Goal: Navigation & Orientation: Locate item on page

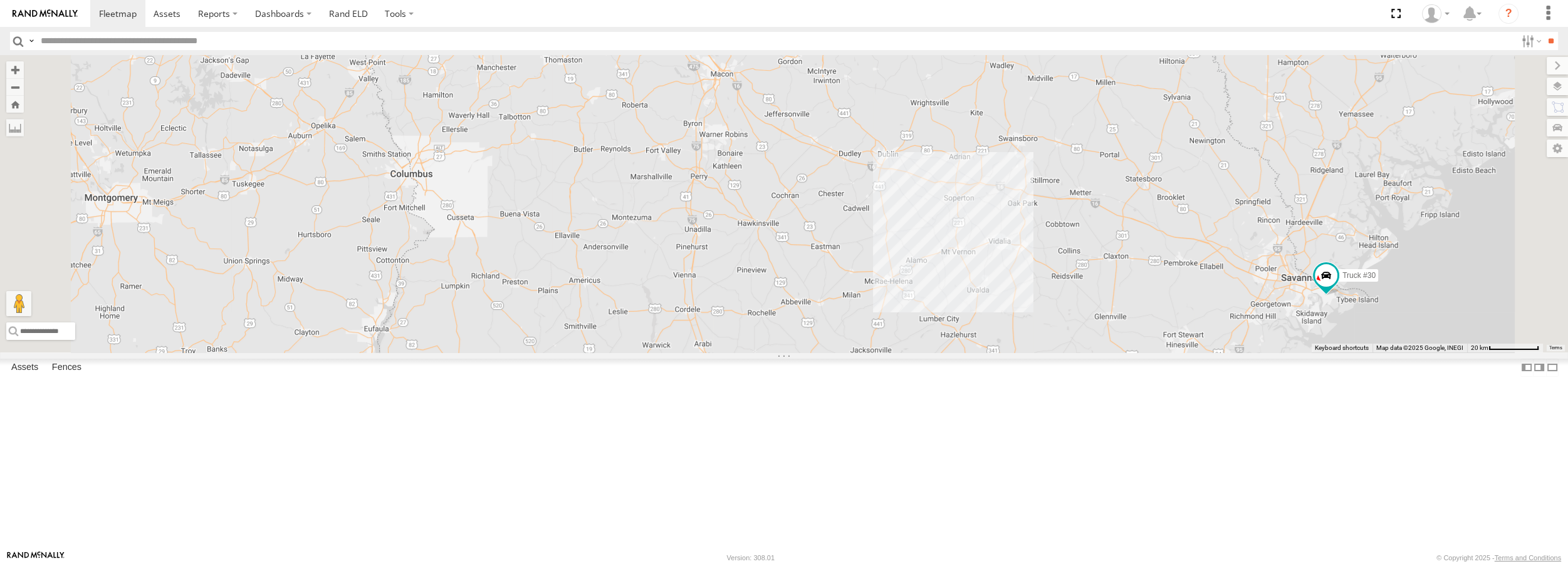
click at [1113, 335] on div "Truck #30 Truck #32" at bounding box center [784, 204] width 1568 height 297
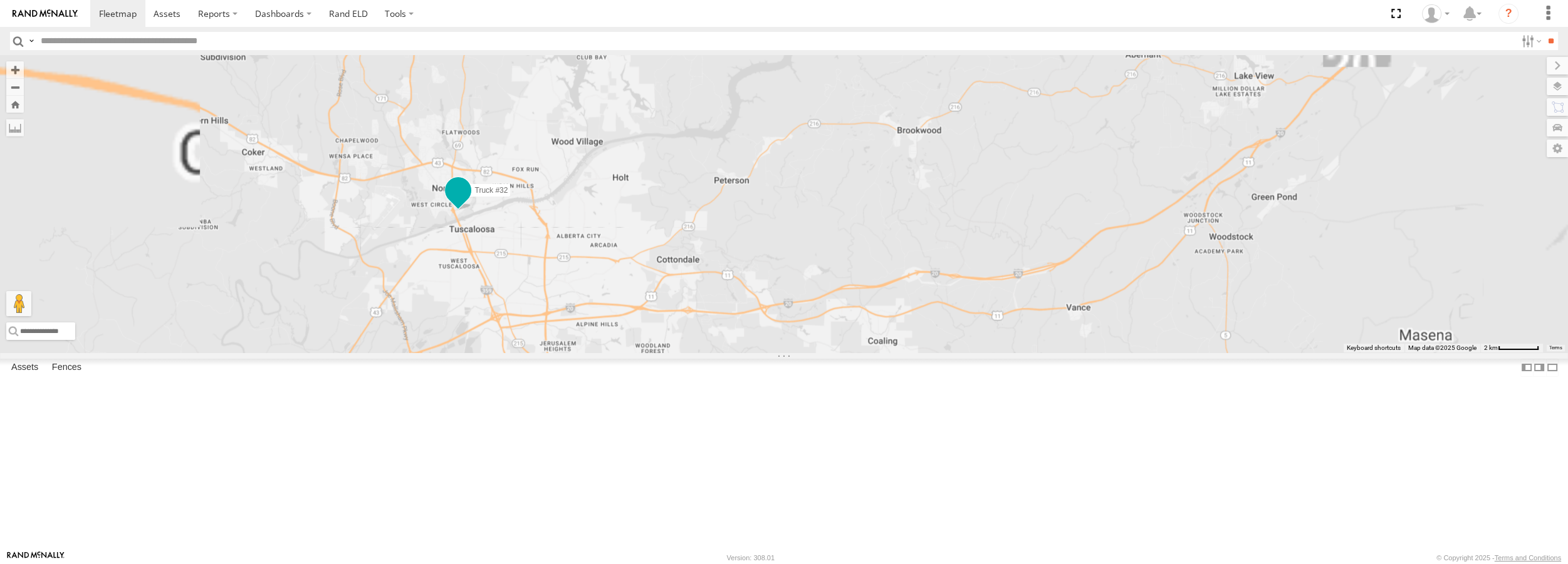
click at [469, 202] on span at bounding box center [457, 190] width 23 height 23
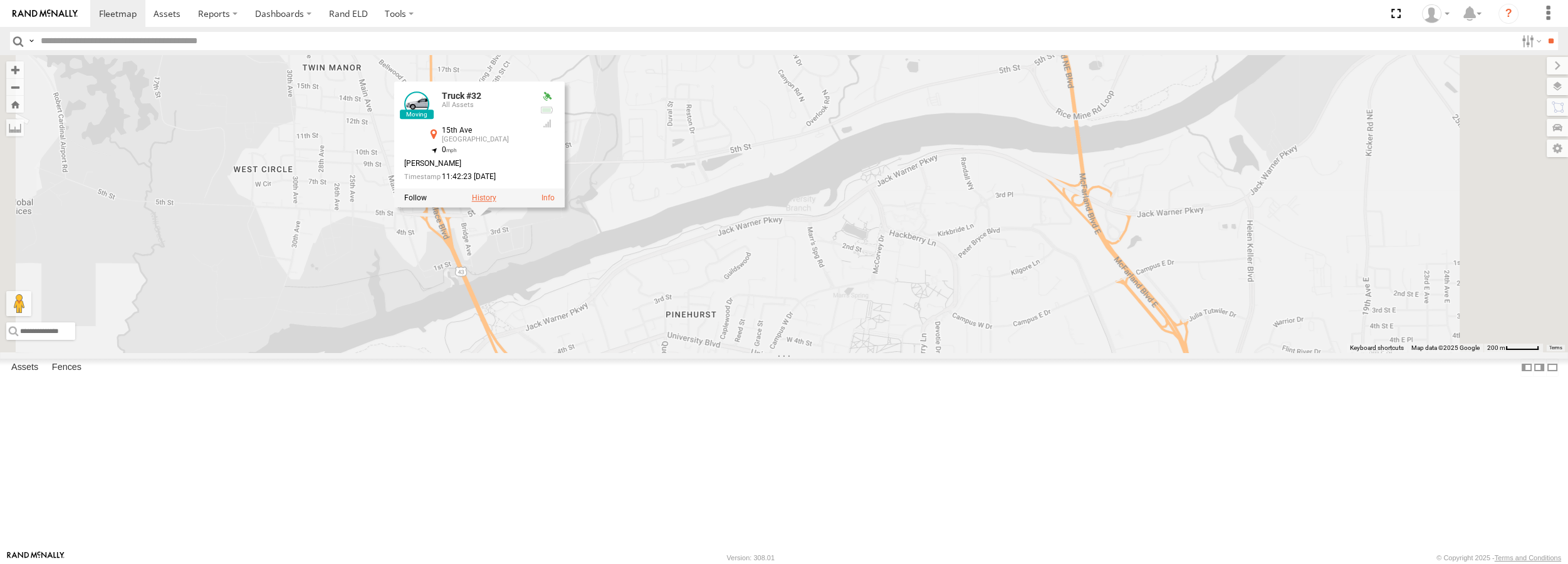
click at [496, 203] on label at bounding box center [484, 198] width 25 height 9
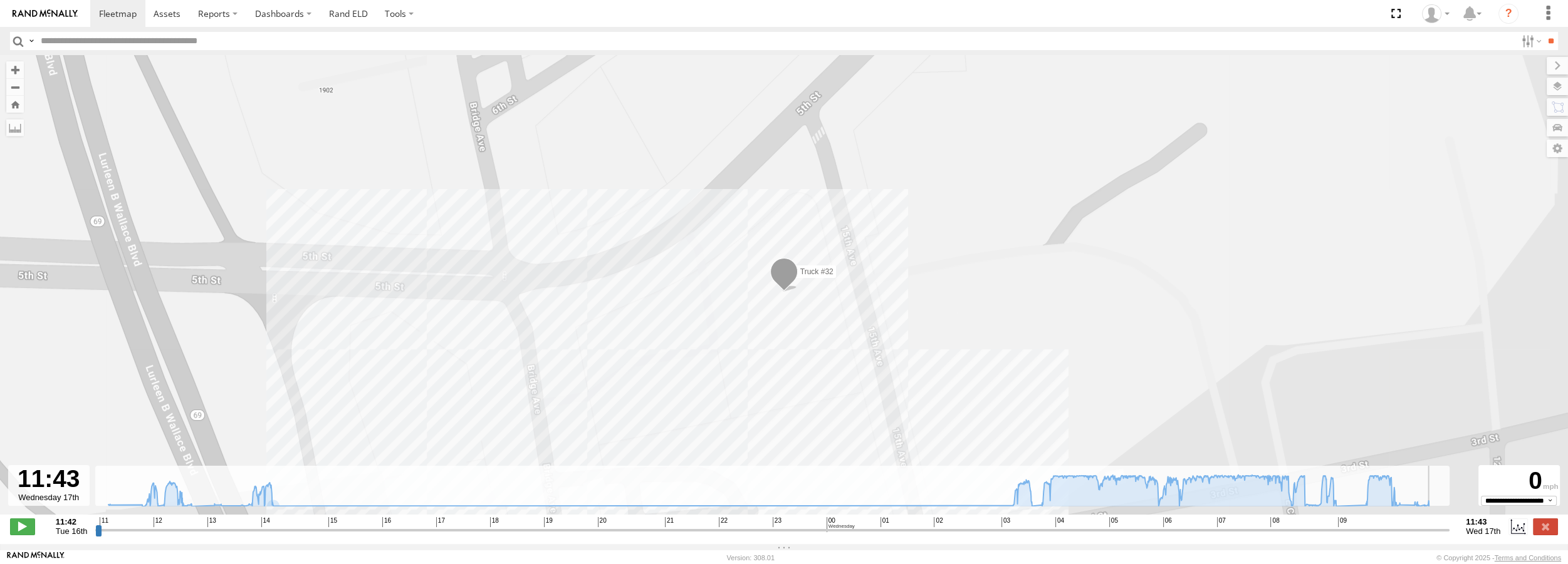
drag, startPoint x: 97, startPoint y: 537, endPoint x: 1467, endPoint y: 523, distance: 1370.1
type input "**********"
click at [1449, 524] on input "range" at bounding box center [772, 530] width 1354 height 12
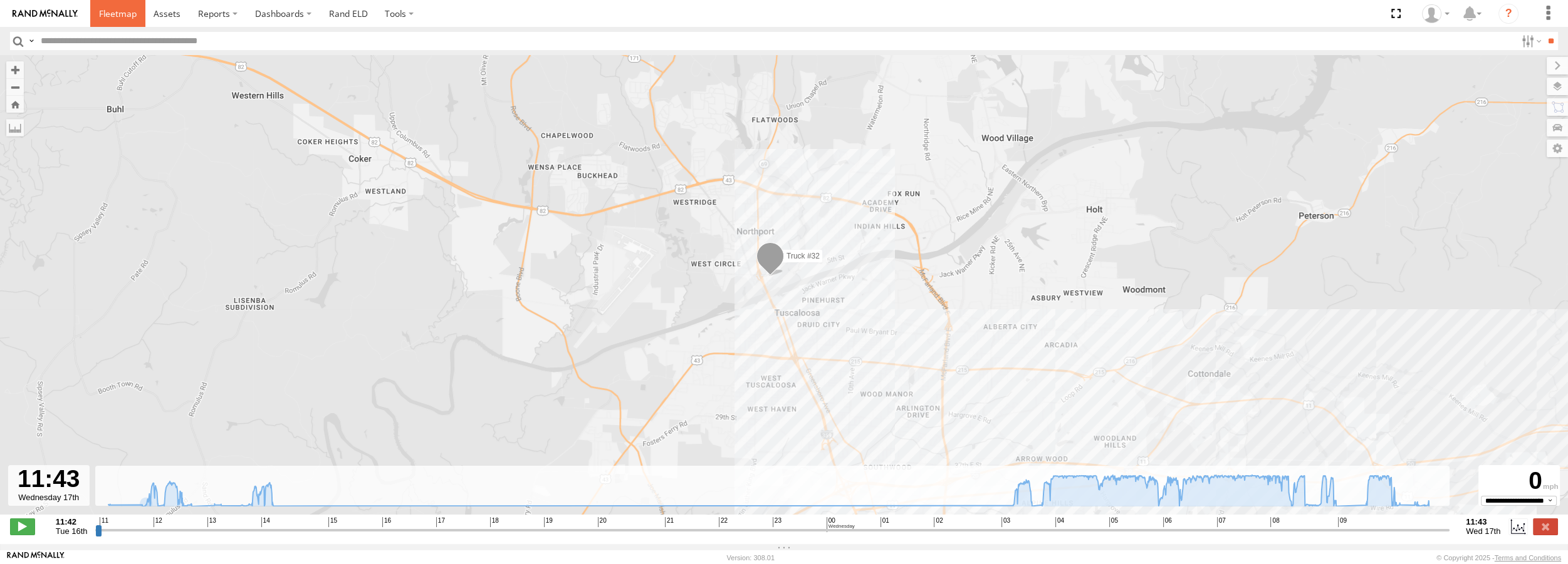
click at [111, 15] on span at bounding box center [118, 13] width 38 height 12
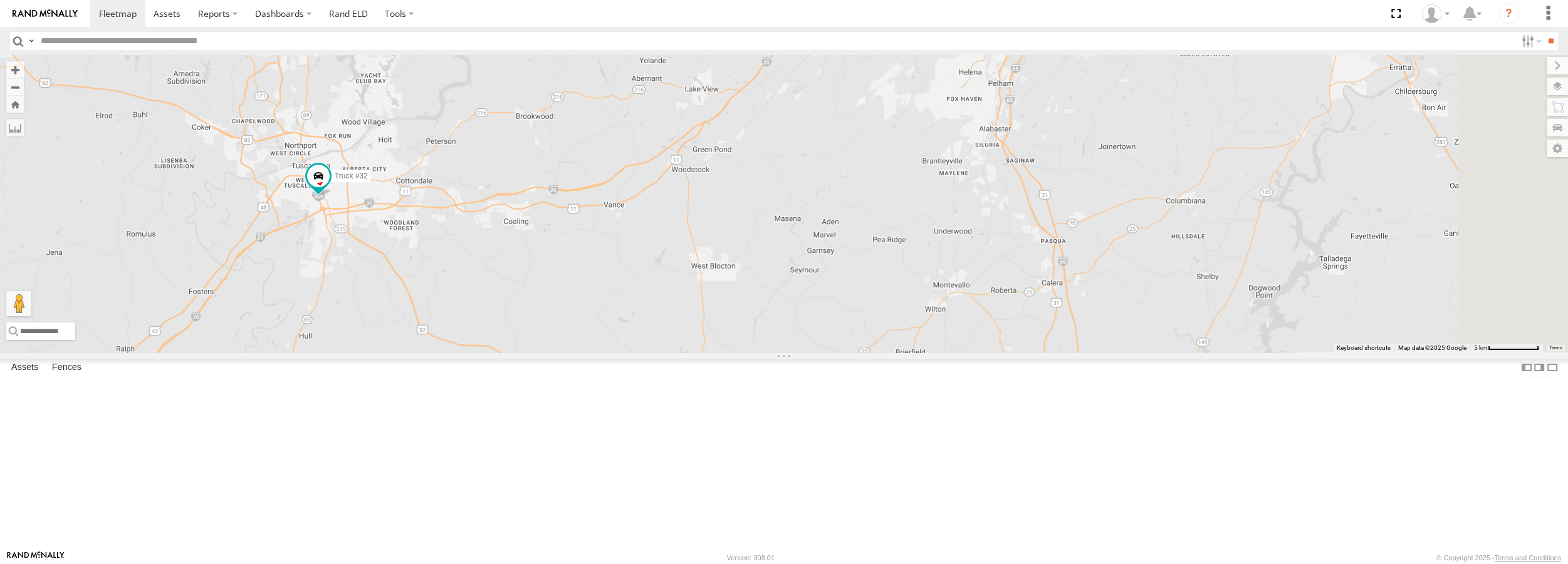
drag, startPoint x: 1044, startPoint y: 391, endPoint x: 678, endPoint y: 342, distance: 369.3
click at [678, 342] on div "Truck #30 Truck #32" at bounding box center [784, 204] width 1568 height 297
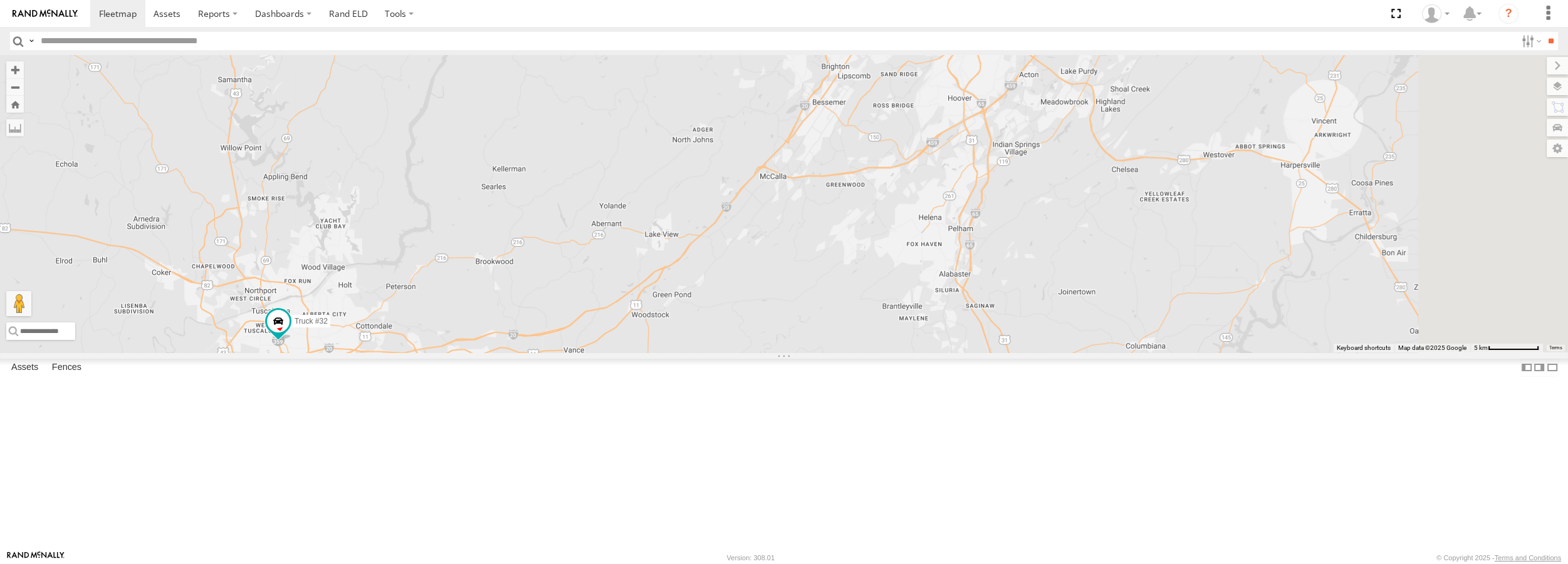
drag, startPoint x: 1225, startPoint y: 267, endPoint x: 1183, endPoint y: 417, distance: 155.8
click at [1183, 352] on div "Truck #30 Truck #32" at bounding box center [784, 204] width 1568 height 297
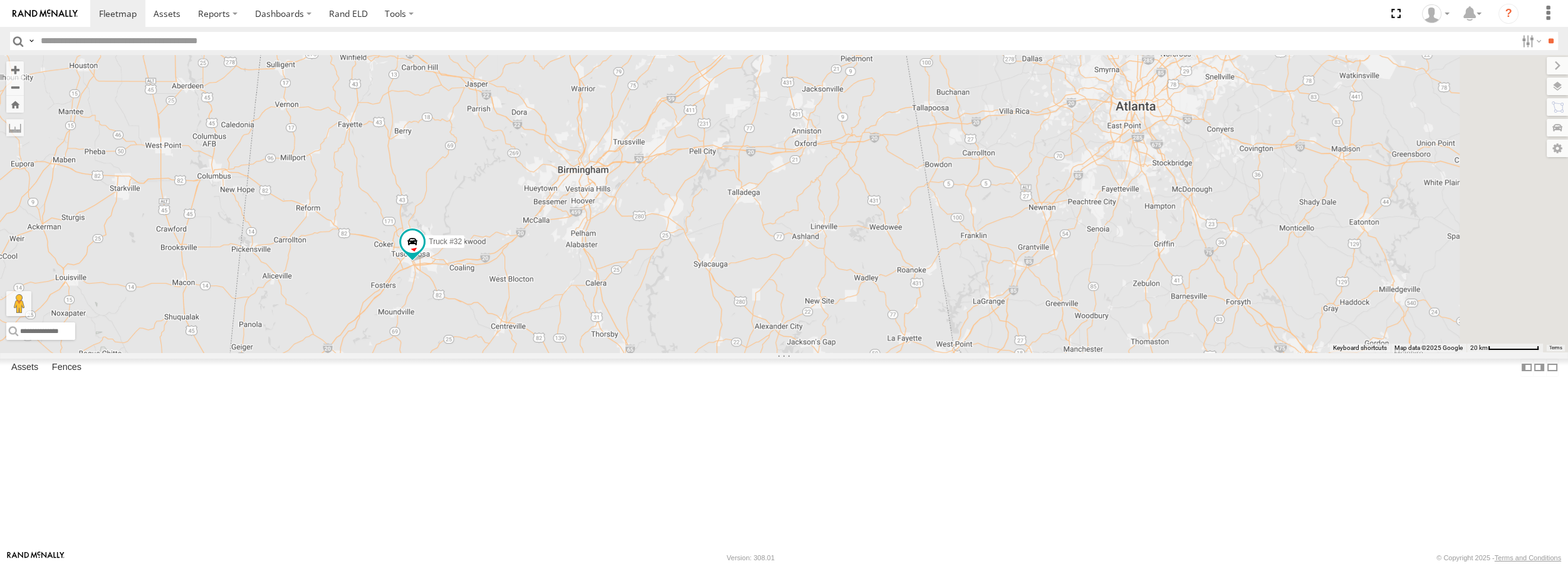
drag, startPoint x: 1231, startPoint y: 458, endPoint x: 807, endPoint y: 359, distance: 435.4
click at [807, 352] on div "Truck #30 Truck #32" at bounding box center [784, 204] width 1568 height 297
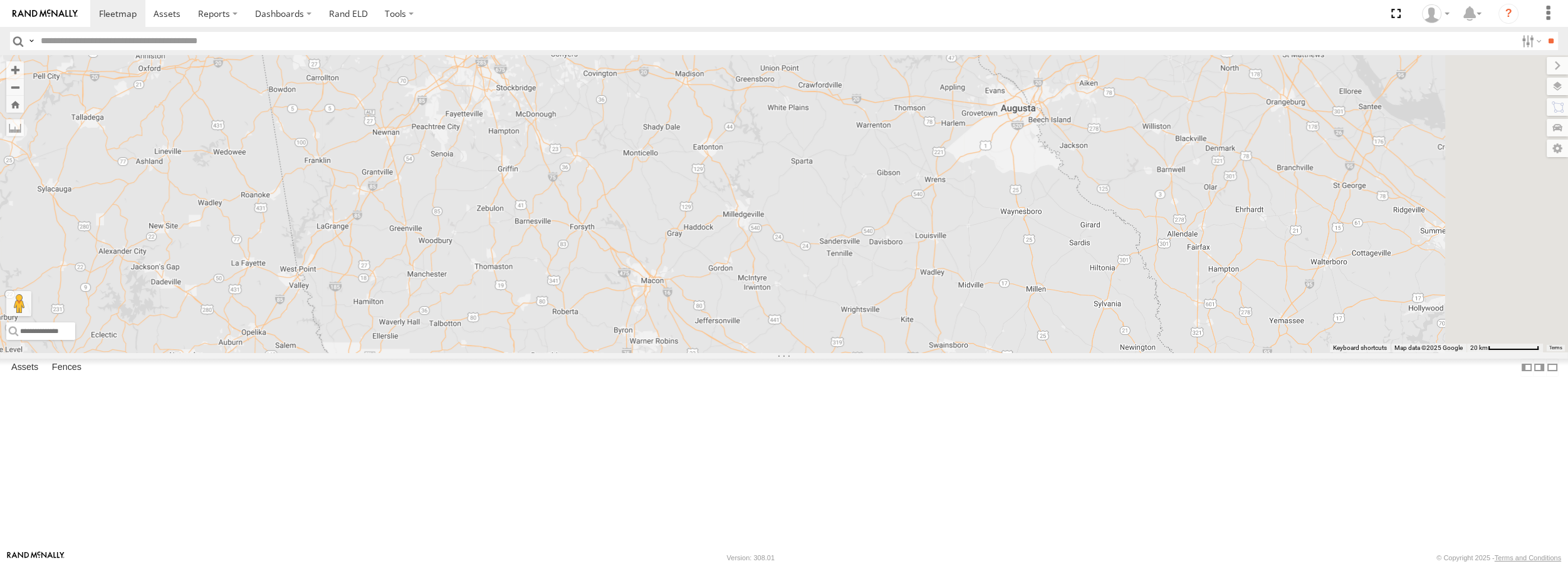
drag, startPoint x: 1242, startPoint y: 390, endPoint x: 584, endPoint y: 315, distance: 662.3
click at [584, 315] on div "Truck #30 Truck #32" at bounding box center [784, 204] width 1568 height 297
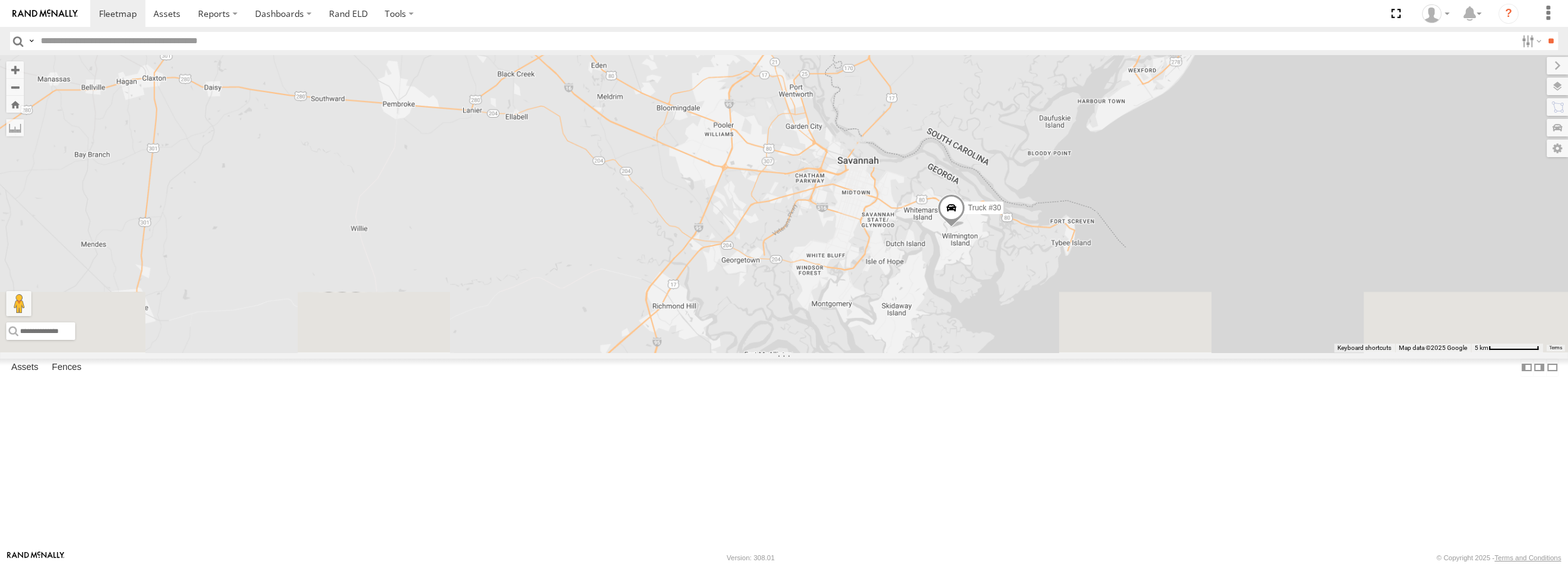
drag, startPoint x: 1200, startPoint y: 496, endPoint x: 1108, endPoint y: 247, distance: 265.5
click at [1108, 247] on div "Truck #30 Truck #32" at bounding box center [784, 204] width 1568 height 297
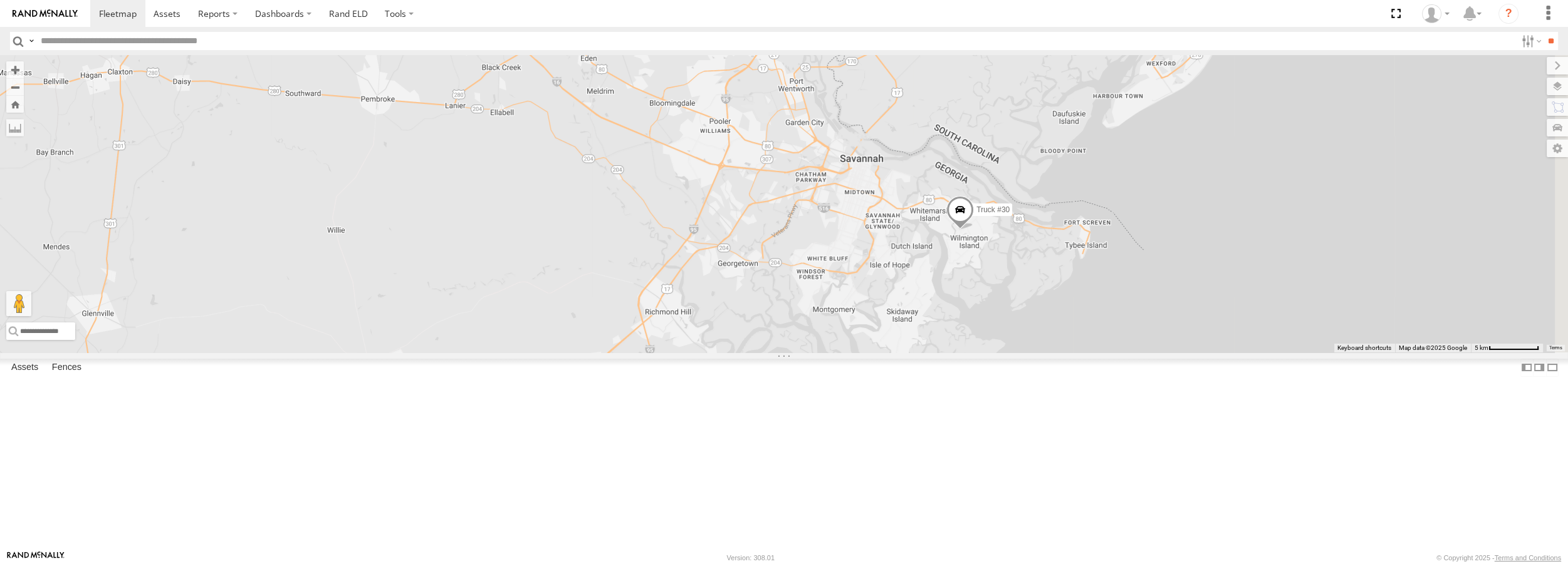
click at [974, 230] on span at bounding box center [960, 214] width 28 height 34
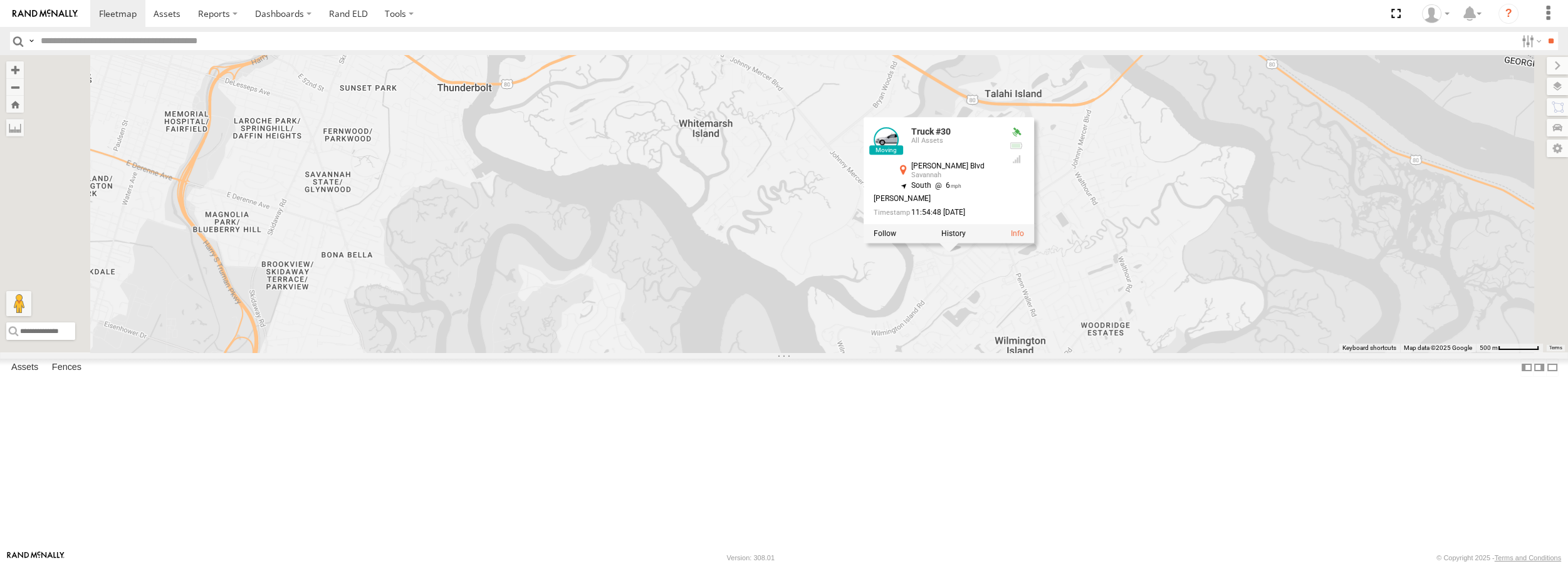
drag, startPoint x: 1151, startPoint y: 272, endPoint x: 1175, endPoint y: 414, distance: 144.0
click at [1175, 352] on div "Truck #30 Truck #32 Truck #30 All Assets Johnny Mercer Blvd Savannah 32.0144 , …" at bounding box center [784, 204] width 1568 height 297
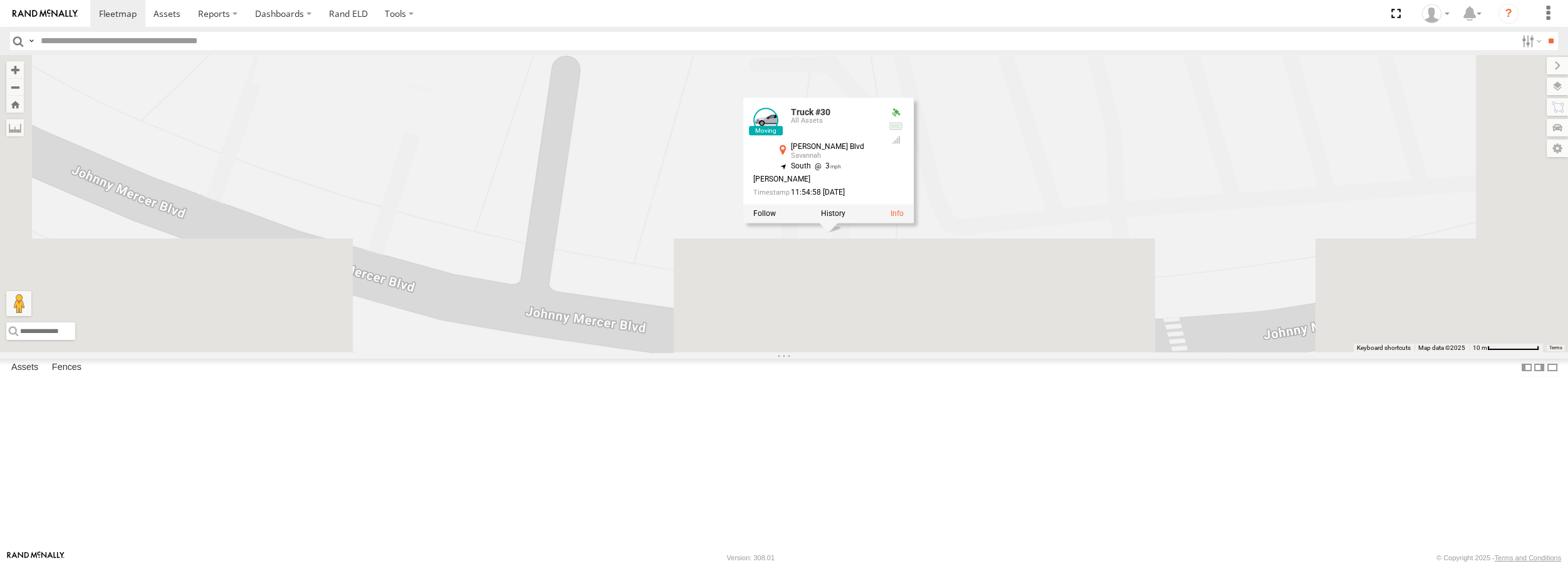
drag, startPoint x: 1088, startPoint y: 438, endPoint x: 1028, endPoint y: 94, distance: 349.2
click at [1028, 94] on div "Truck #30 Truck #32 Truck #30 All Assets Johnny Mercer Blvd Savannah 32.0142 , …" at bounding box center [784, 204] width 1568 height 297
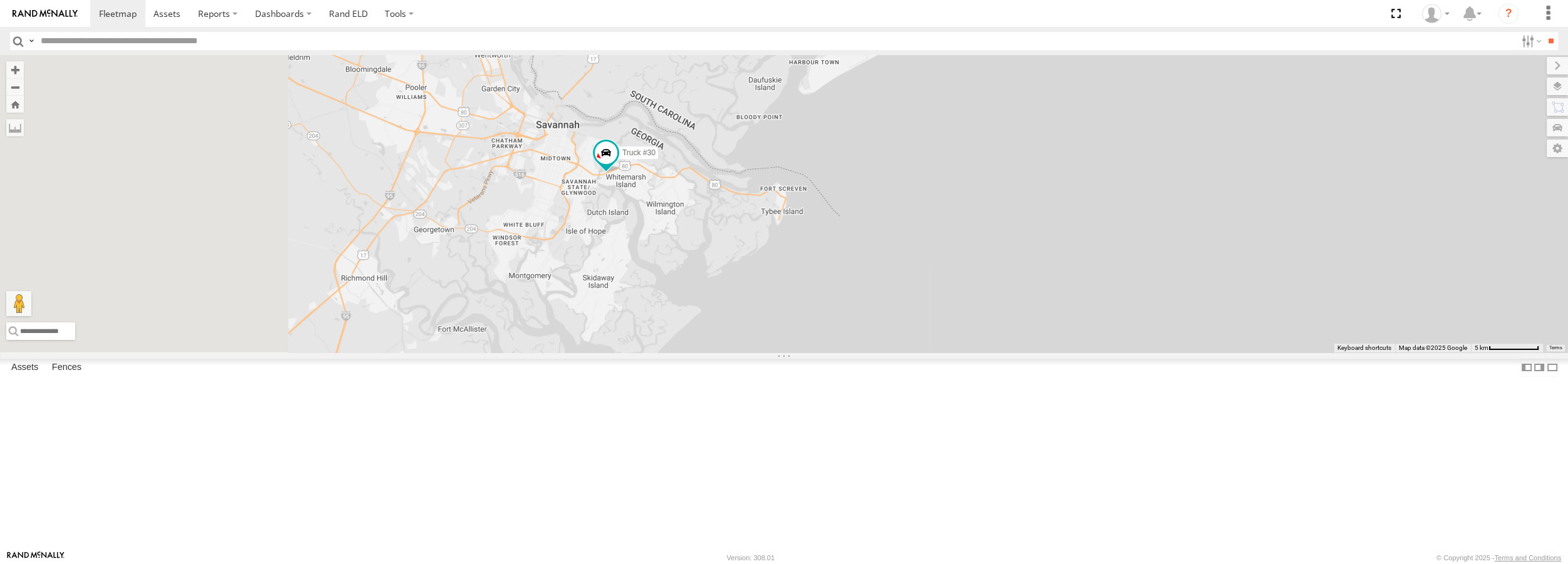
drag, startPoint x: 507, startPoint y: 297, endPoint x: 703, endPoint y: 292, distance: 196.1
click at [703, 292] on div "Truck #30" at bounding box center [784, 204] width 1568 height 297
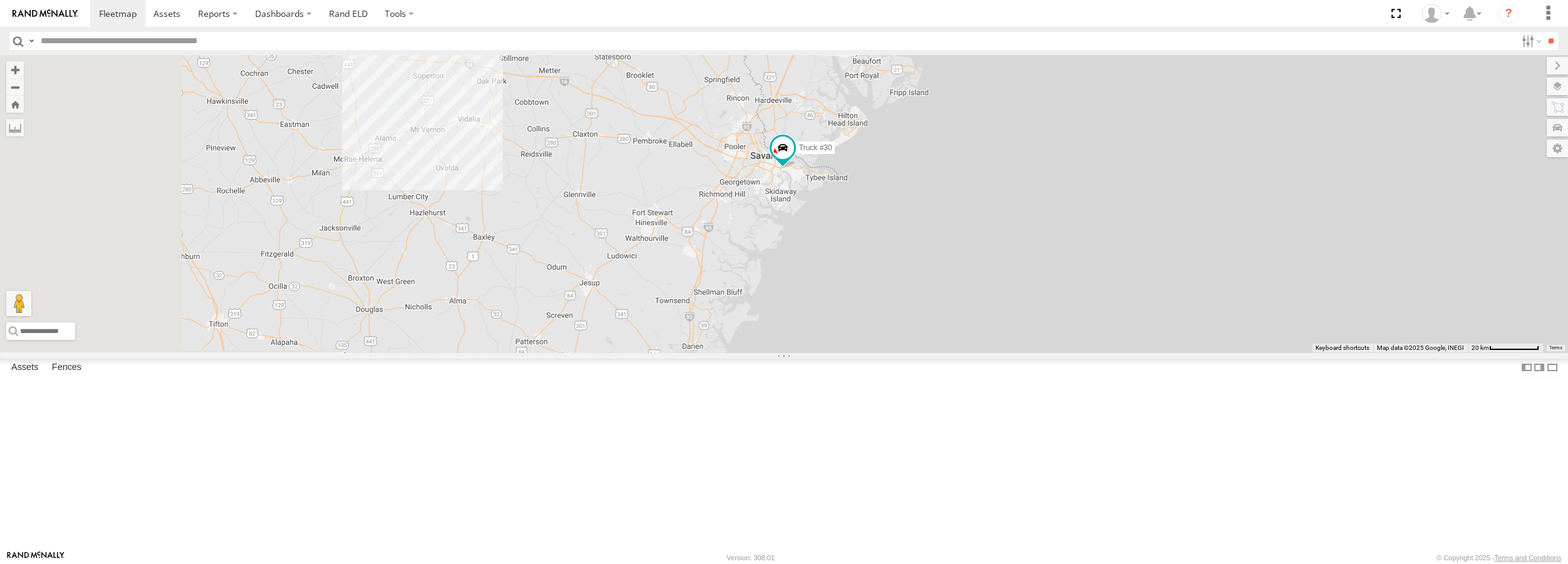
drag, startPoint x: 457, startPoint y: 267, endPoint x: 754, endPoint y: 267, distance: 297.0
click at [754, 267] on div "Truck #30" at bounding box center [784, 204] width 1568 height 297
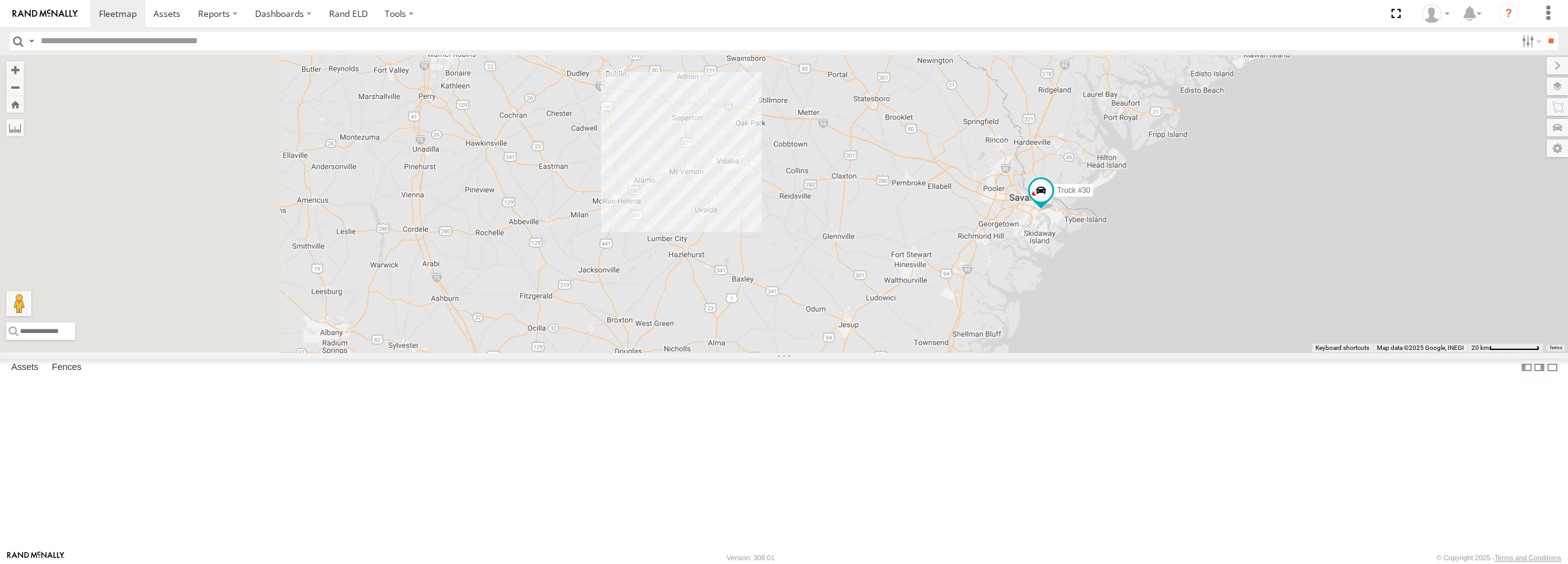
drag, startPoint x: 492, startPoint y: 236, endPoint x: 748, endPoint y: 278, distance: 259.4
click at [748, 278] on div "Truck #30" at bounding box center [784, 204] width 1568 height 297
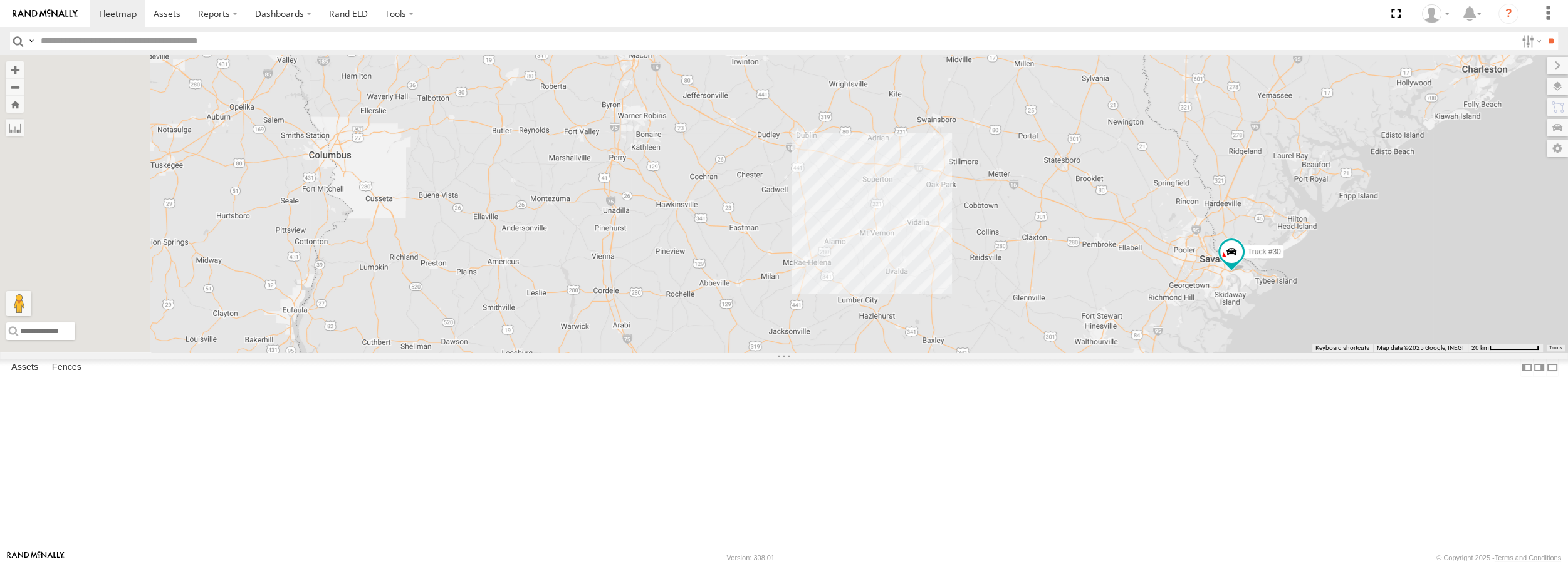
drag, startPoint x: 530, startPoint y: 172, endPoint x: 722, endPoint y: 235, distance: 202.1
click at [722, 235] on div "Truck #30" at bounding box center [784, 204] width 1568 height 297
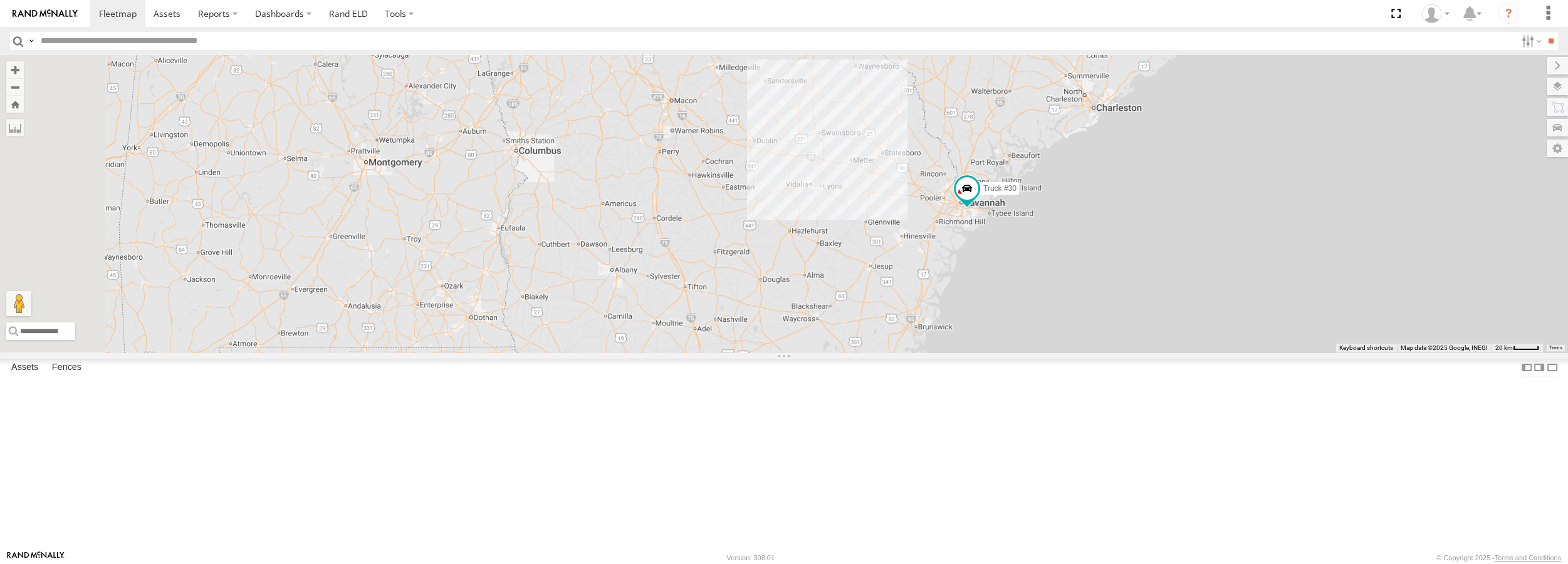
drag, startPoint x: 490, startPoint y: 246, endPoint x: 641, endPoint y: 252, distance: 151.1
click at [641, 252] on div "Truck #30" at bounding box center [784, 204] width 1568 height 297
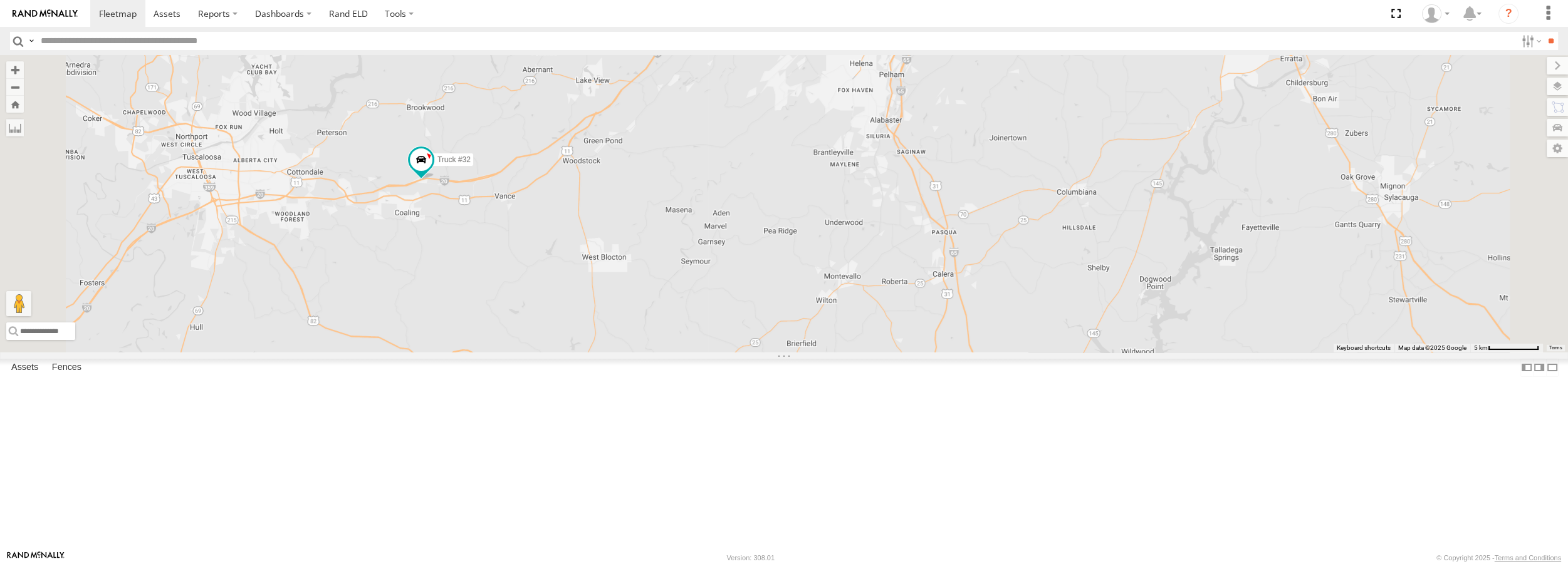
drag, startPoint x: 396, startPoint y: 270, endPoint x: 484, endPoint y: 273, distance: 88.1
click at [484, 273] on div "Truck #30 Truck #32" at bounding box center [784, 204] width 1568 height 297
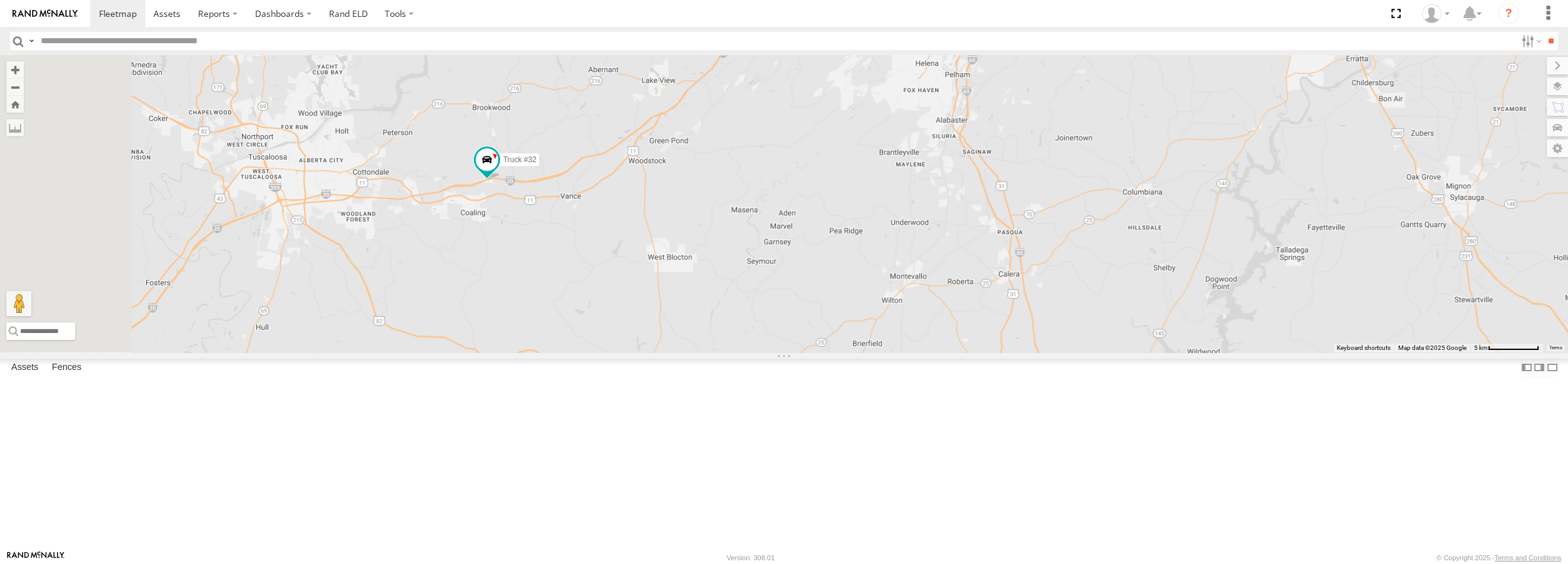
drag, startPoint x: 484, startPoint y: 273, endPoint x: 552, endPoint y: 275, distance: 68.0
click at [555, 273] on div "Truck #30 Truck #32" at bounding box center [784, 204] width 1568 height 297
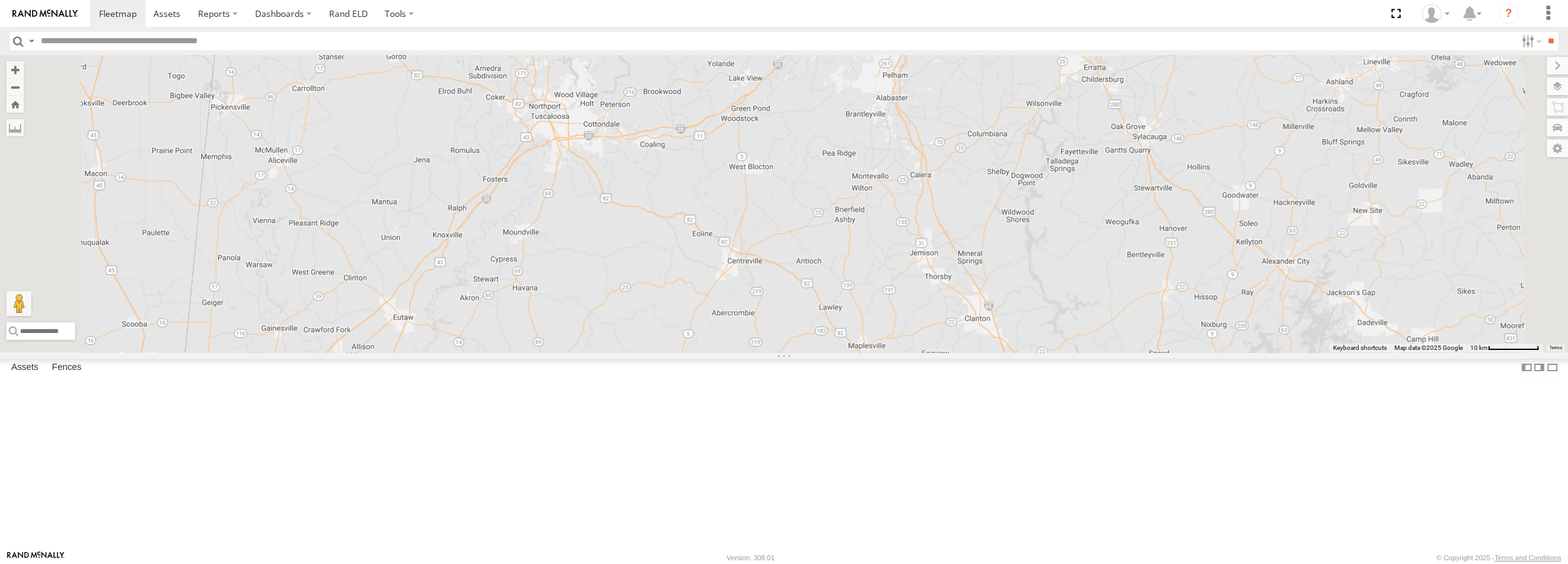
drag, startPoint x: 1096, startPoint y: 253, endPoint x: 645, endPoint y: 257, distance: 451.0
click at [644, 258] on div "Truck #32" at bounding box center [784, 204] width 1568 height 297
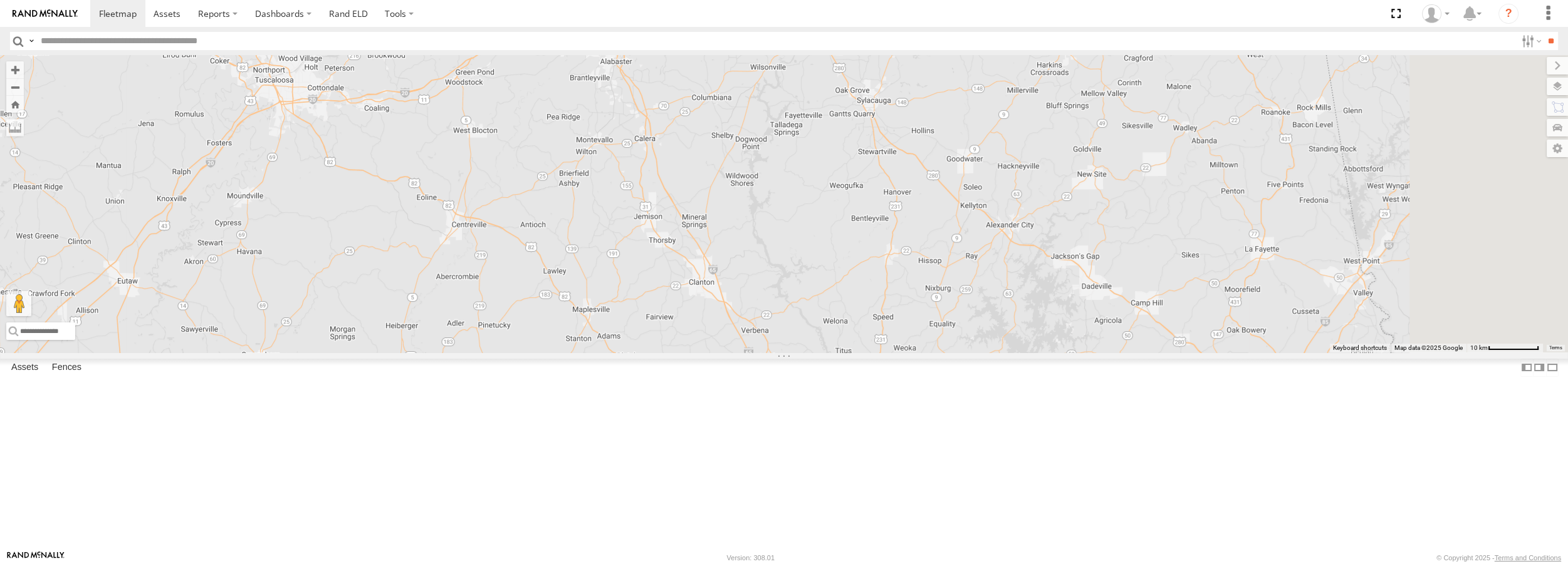
drag, startPoint x: 1047, startPoint y: 342, endPoint x: 772, endPoint y: 308, distance: 277.1
click at [772, 308] on div "Truck #32" at bounding box center [784, 204] width 1568 height 297
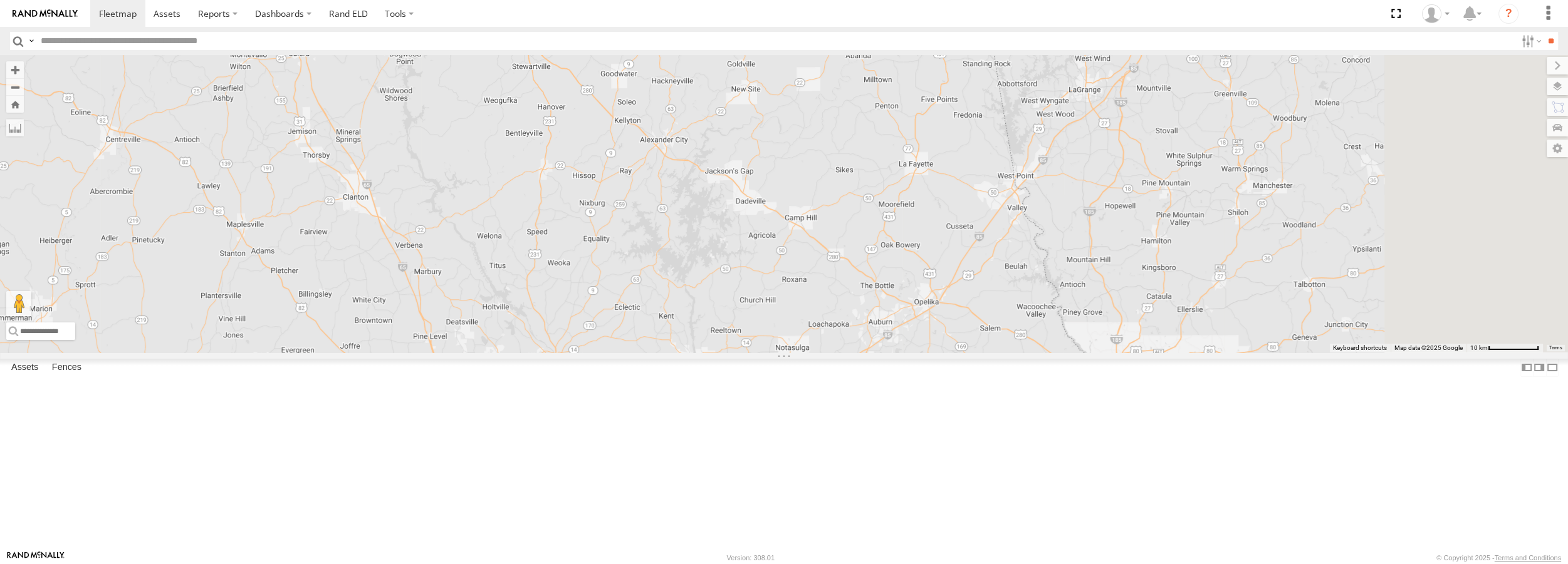
drag, startPoint x: 1108, startPoint y: 382, endPoint x: 761, endPoint y: 297, distance: 357.3
click at [761, 297] on div "Truck #32" at bounding box center [784, 204] width 1568 height 297
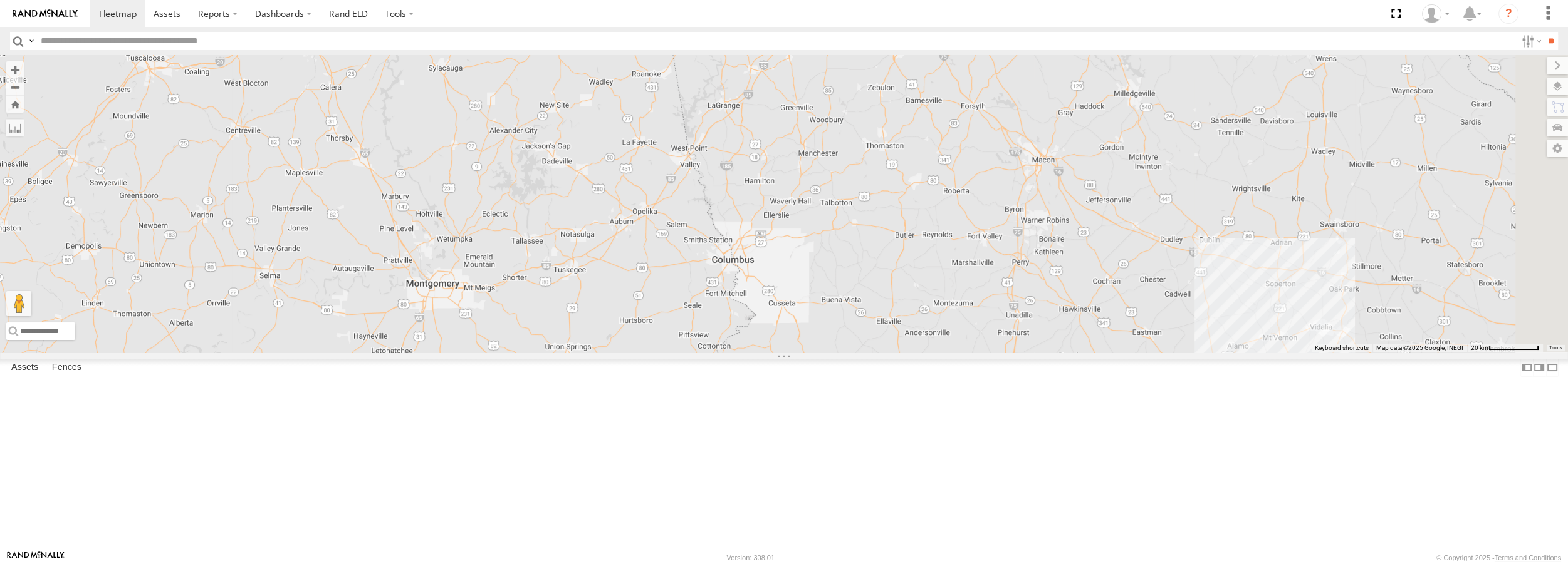
drag, startPoint x: 1184, startPoint y: 411, endPoint x: 1060, endPoint y: 375, distance: 129.1
click at [1060, 352] on div "Truck #32" at bounding box center [784, 204] width 1568 height 297
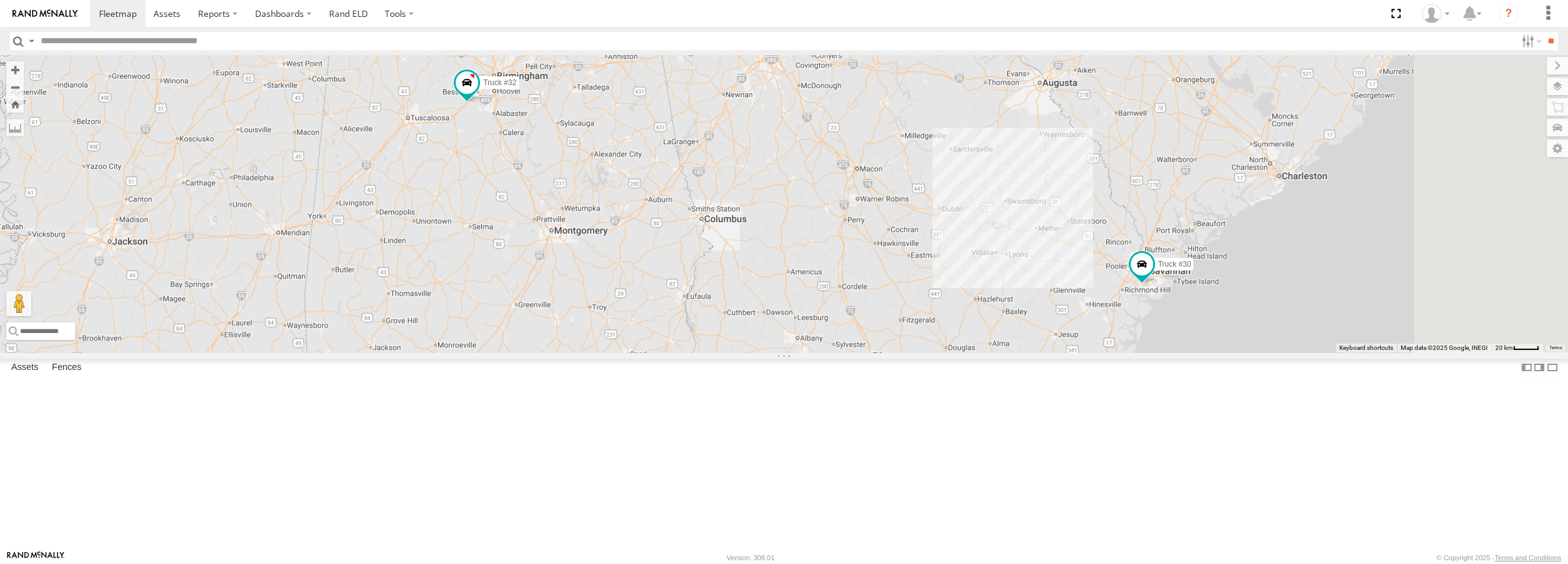
drag, startPoint x: 1317, startPoint y: 451, endPoint x: 1141, endPoint y: 385, distance: 188.0
click at [1141, 352] on div "Truck #32 Truck #30" at bounding box center [784, 204] width 1568 height 297
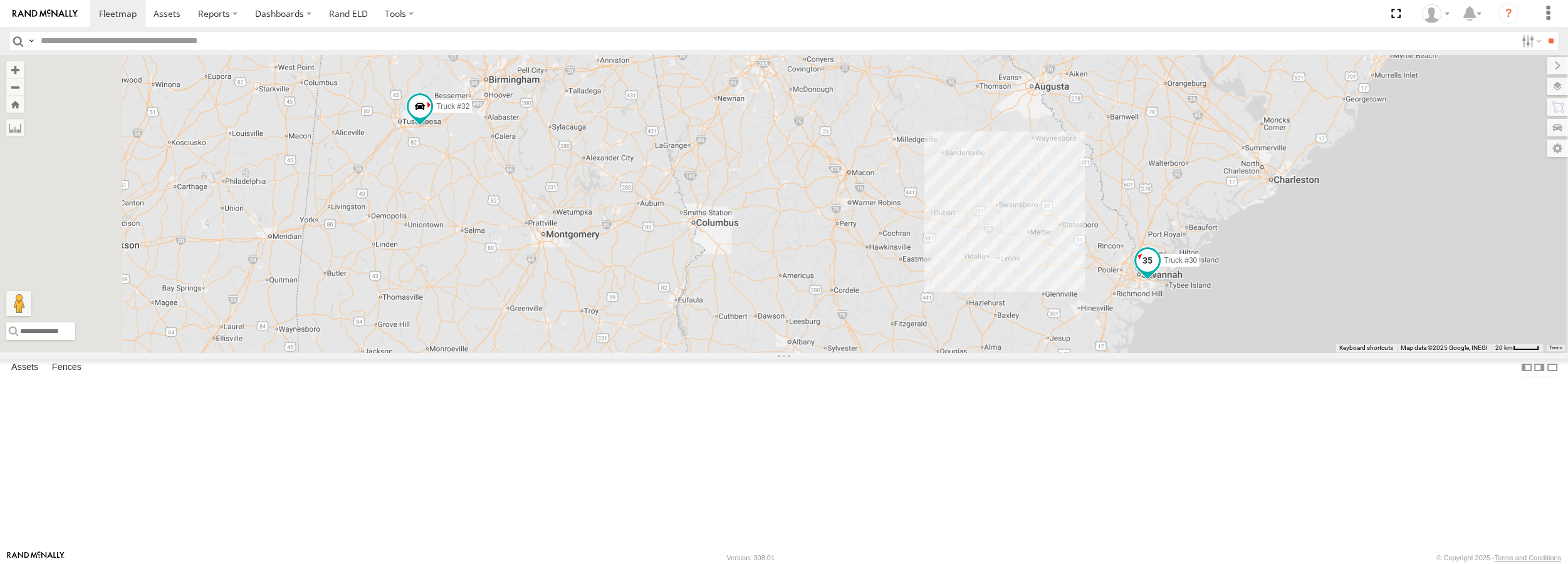
click at [1159, 272] on span at bounding box center [1147, 260] width 23 height 23
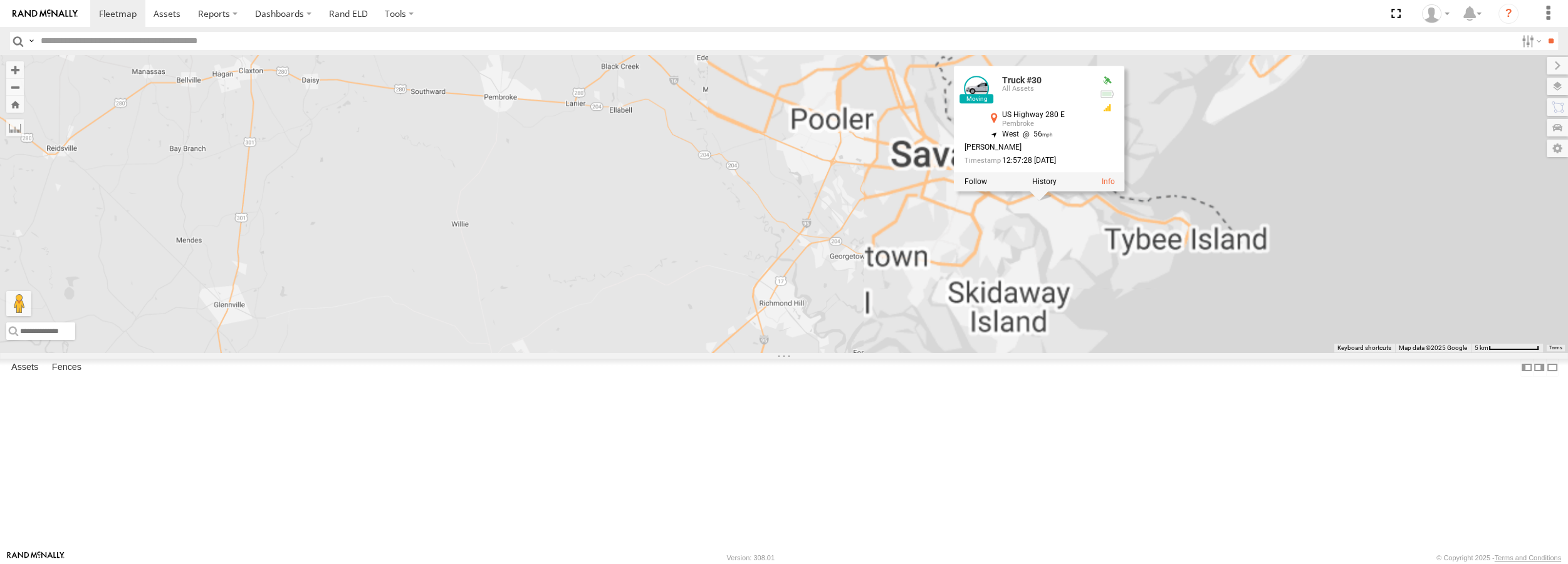
drag, startPoint x: 1304, startPoint y: 383, endPoint x: 1149, endPoint y: 395, distance: 155.5
click at [1129, 352] on div "Truck #30 Truck #32 Truck #30 All Assets US Highway [GEOGRAPHIC_DATA] 32.03654 …" at bounding box center [784, 204] width 1568 height 297
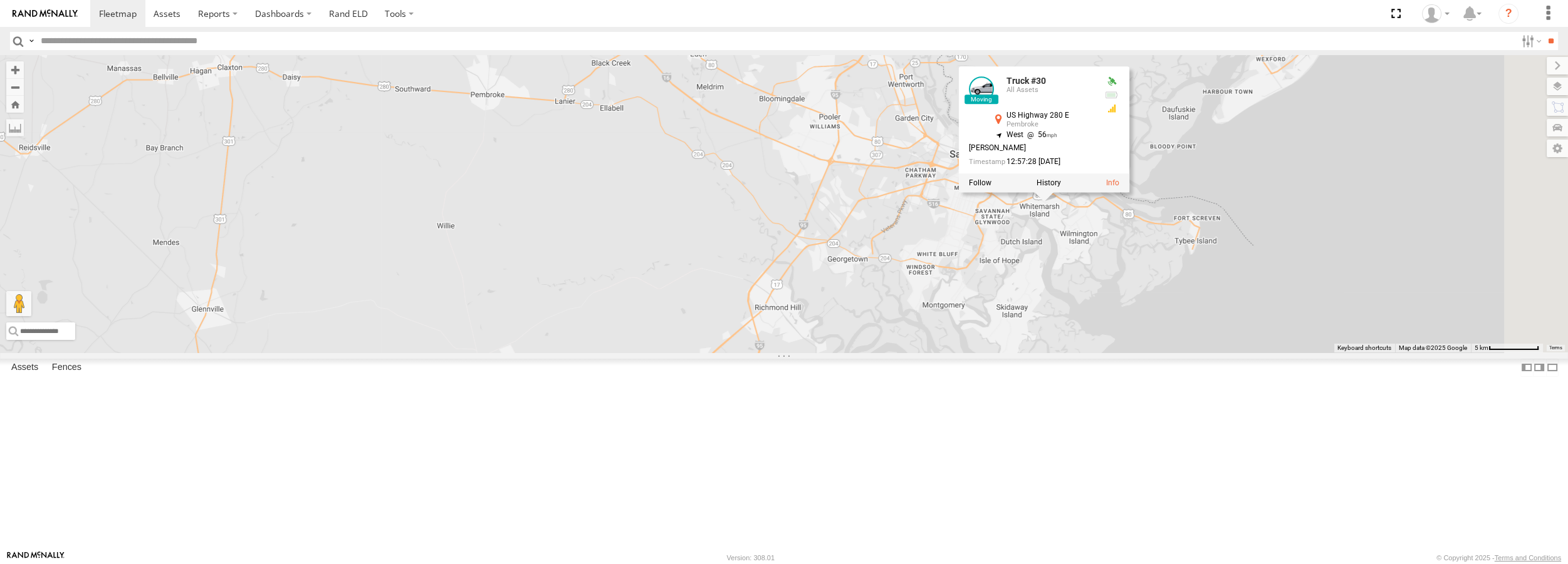
click at [0, 0] on span at bounding box center [0, 0] width 0 height 0
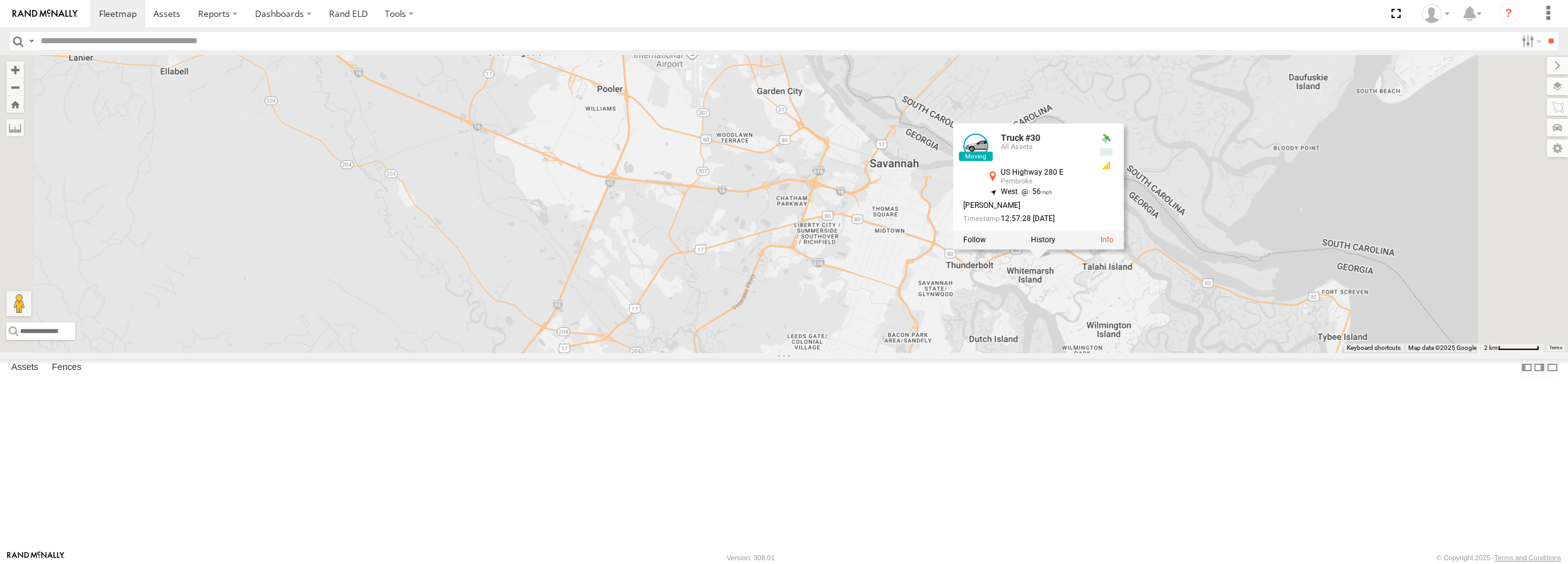
drag, startPoint x: 1226, startPoint y: 298, endPoint x: 1217, endPoint y: 387, distance: 89.5
click at [1220, 352] on div "Truck #30 Truck #32 Truck #30 All Assets US Highway [GEOGRAPHIC_DATA] 32.03654 …" at bounding box center [784, 204] width 1568 height 297
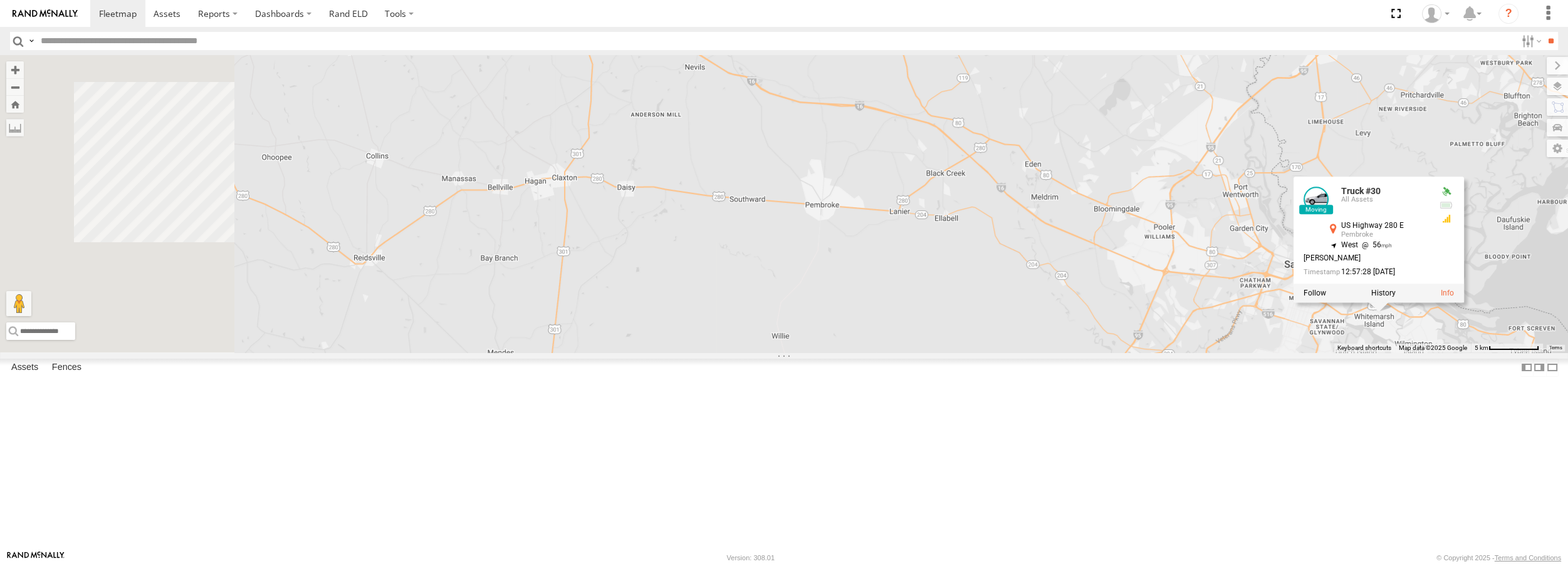
drag, startPoint x: 560, startPoint y: 334, endPoint x: 929, endPoint y: 341, distance: 369.1
click at [929, 341] on div "Truck #30 Truck #32 Truck #30 All Assets US Highway 280 E Pembroke 32.03654 , -…" at bounding box center [784, 204] width 1568 height 297
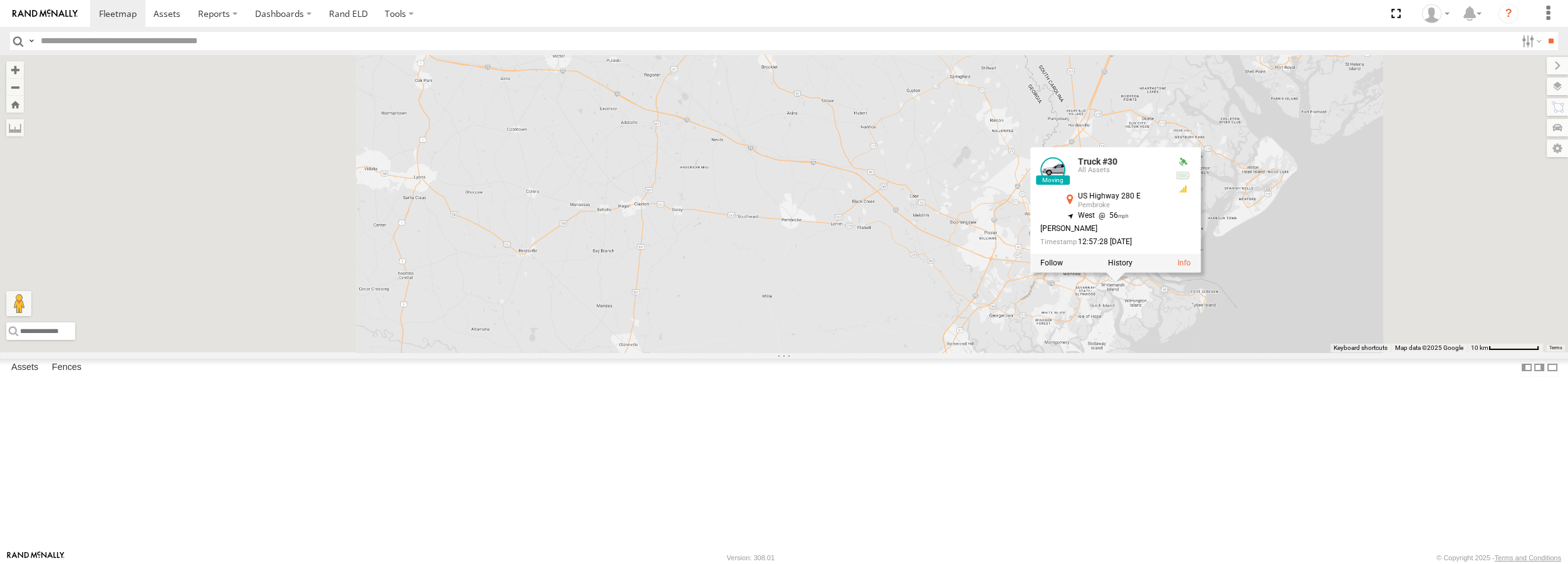
click at [897, 342] on div "Truck #30 Truck #32 Truck #30 All Assets US Highway 280 E Pembroke 32.03654 , -…" at bounding box center [784, 204] width 1568 height 297
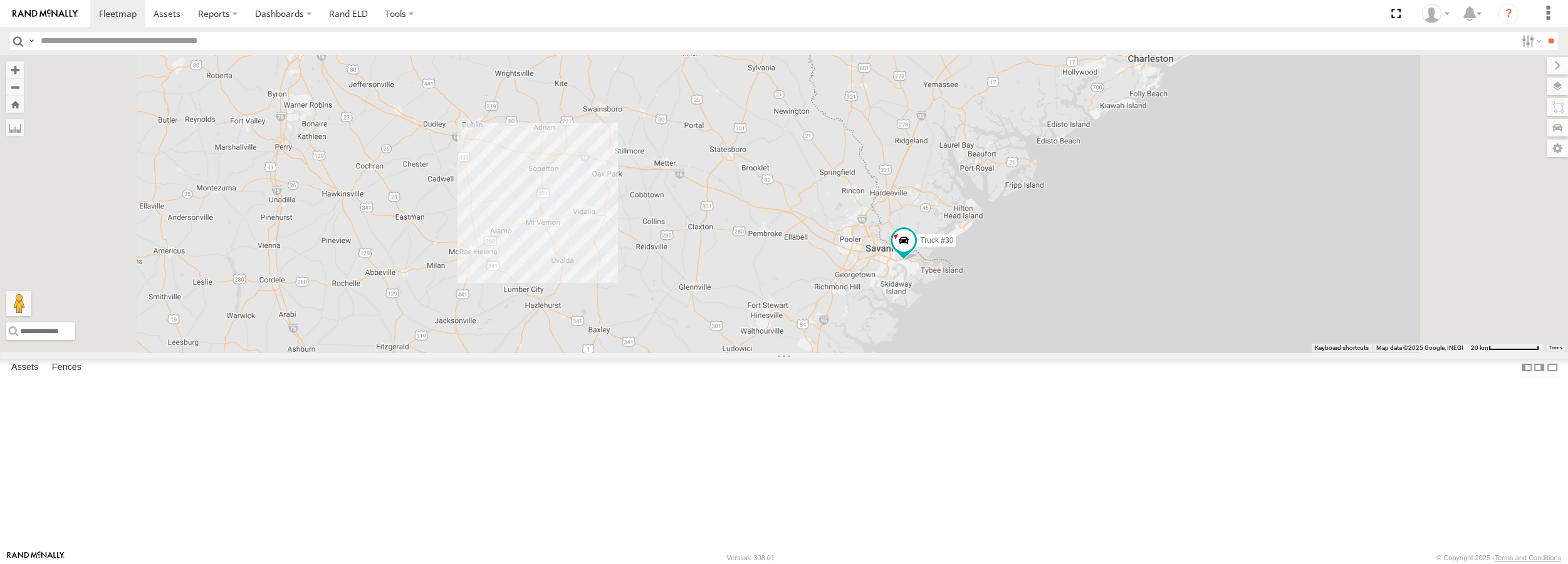
click at [0, 0] on span at bounding box center [0, 0] width 0 height 0
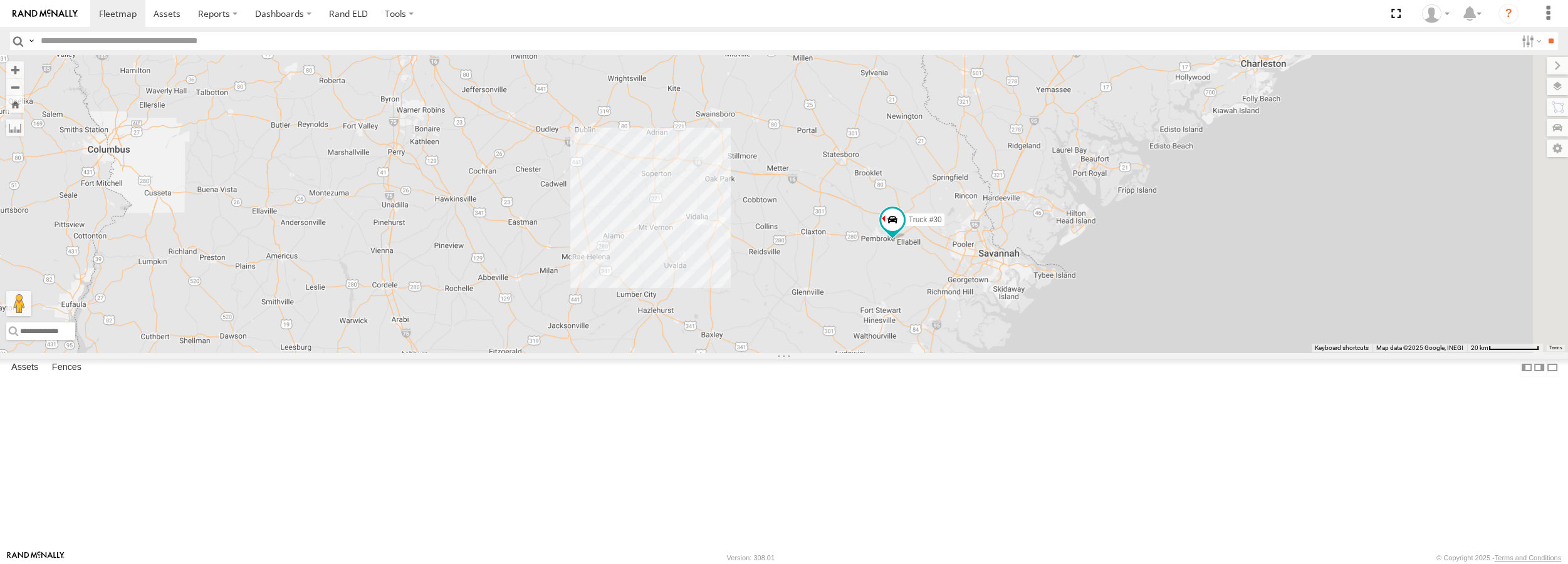
drag, startPoint x: 1000, startPoint y: 355, endPoint x: 885, endPoint y: 329, distance: 117.9
click at [885, 329] on div "Truck #30 Truck #32" at bounding box center [784, 204] width 1568 height 297
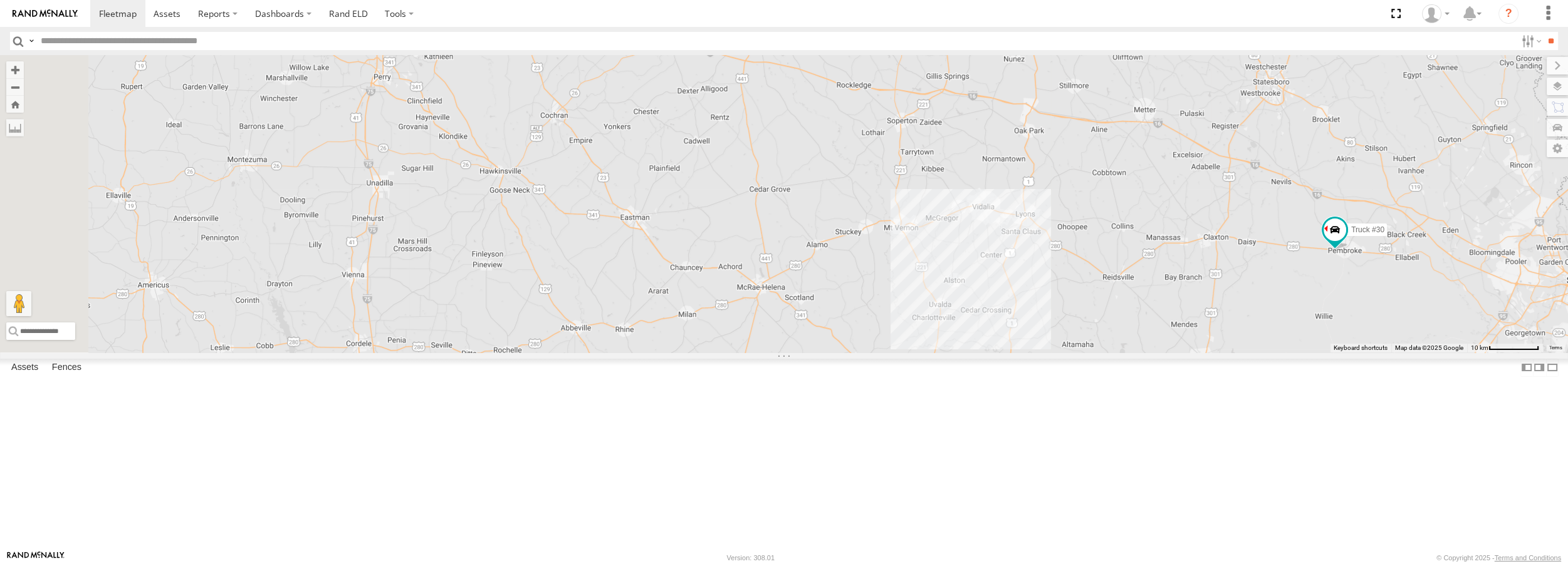
drag, startPoint x: 483, startPoint y: 268, endPoint x: 1225, endPoint y: 343, distance: 745.8
click at [1225, 343] on div "Truck #30" at bounding box center [784, 204] width 1568 height 297
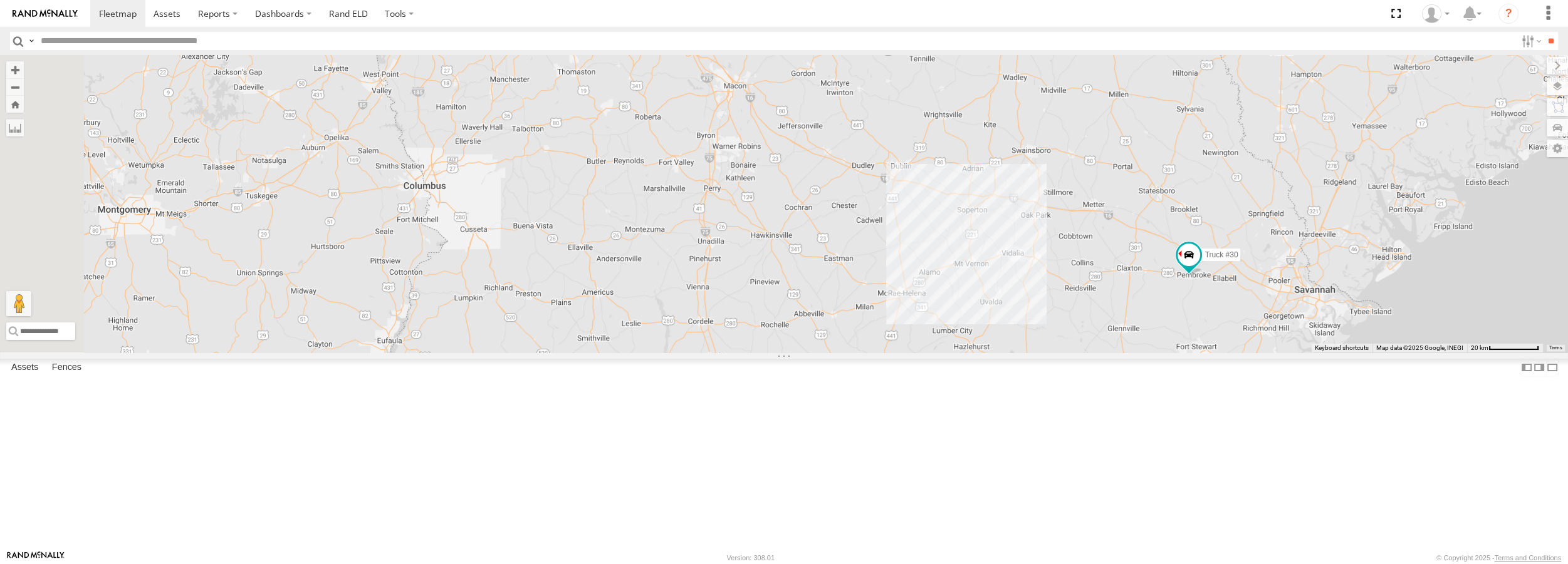
drag, startPoint x: 711, startPoint y: 281, endPoint x: 867, endPoint y: 324, distance: 161.8
click at [867, 324] on div "Truck #30" at bounding box center [784, 204] width 1568 height 297
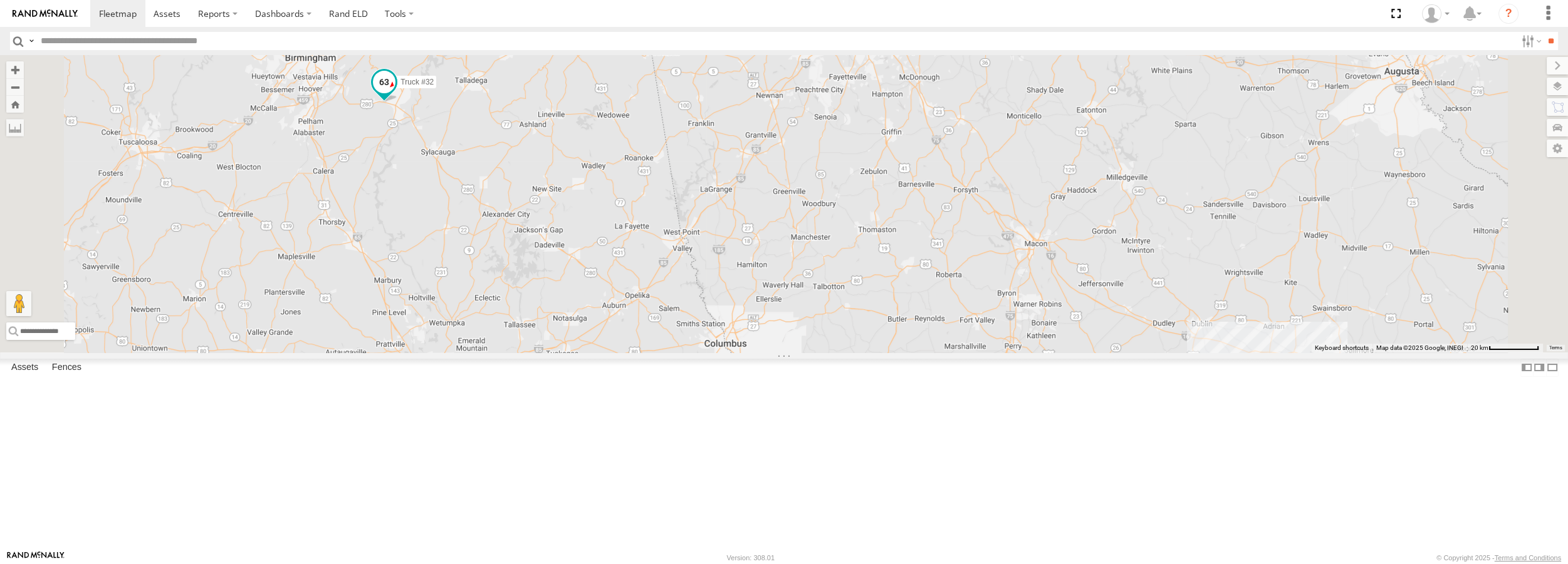
click span
